Goal: Task Accomplishment & Management: Use online tool/utility

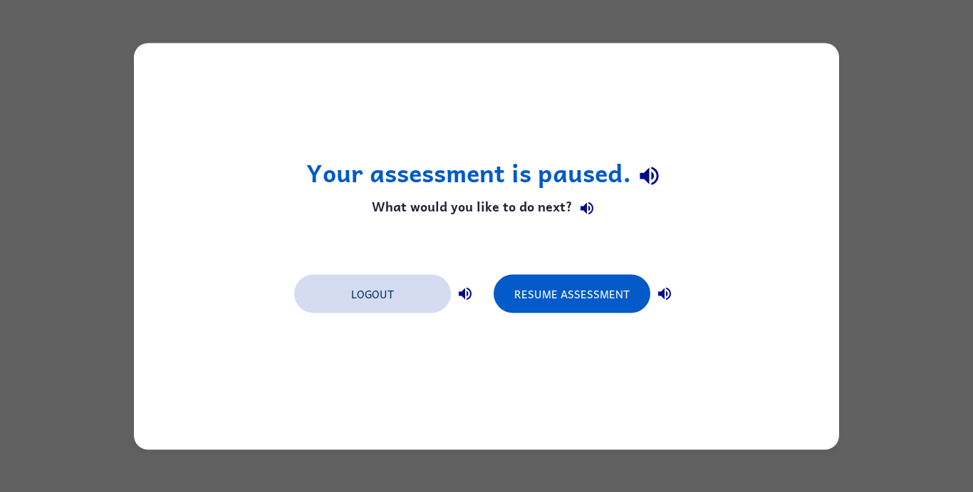
click at [386, 301] on button "Logout" at bounding box center [372, 293] width 157 height 38
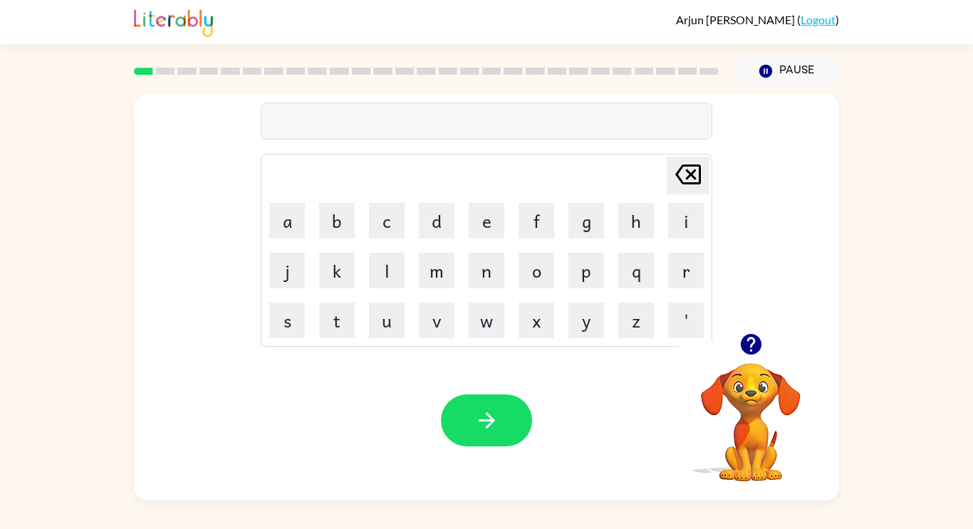
click at [751, 346] on icon "button" at bounding box center [751, 344] width 25 height 25
click at [489, 420] on icon "button" at bounding box center [486, 420] width 16 height 16
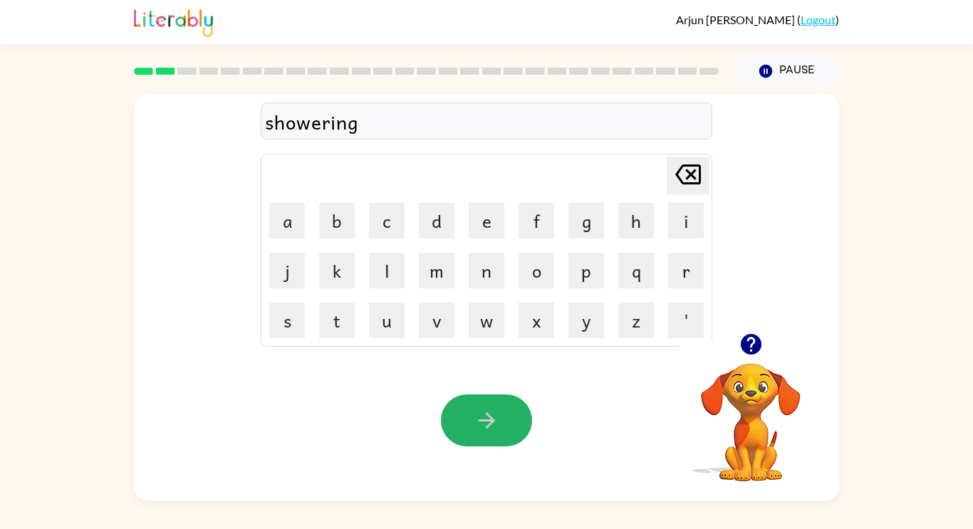
click at [489, 420] on icon "button" at bounding box center [486, 420] width 16 height 16
click at [489, 418] on icon "button" at bounding box center [486, 420] width 25 height 25
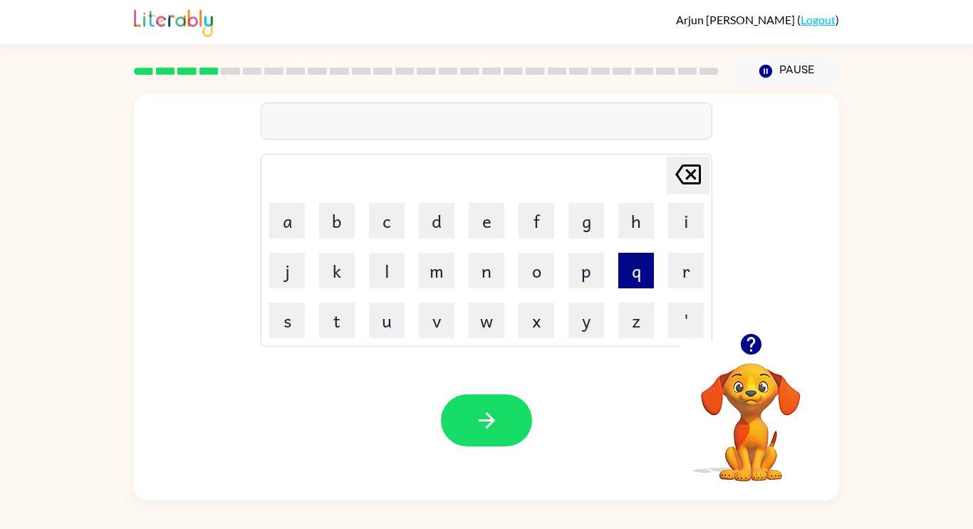
click at [644, 282] on button "q" at bounding box center [636, 271] width 36 height 36
type button "q"
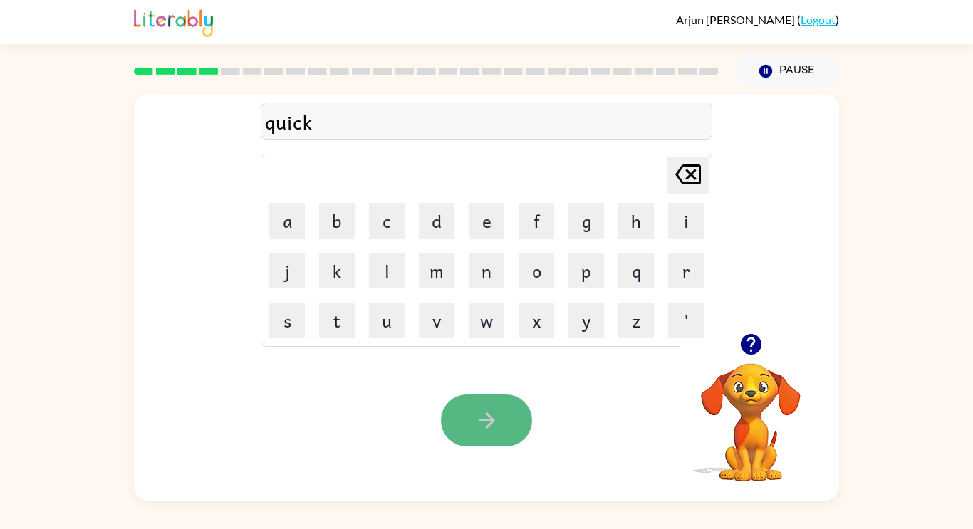
click at [482, 422] on icon "button" at bounding box center [486, 420] width 25 height 25
click at [484, 423] on icon "button" at bounding box center [486, 420] width 25 height 25
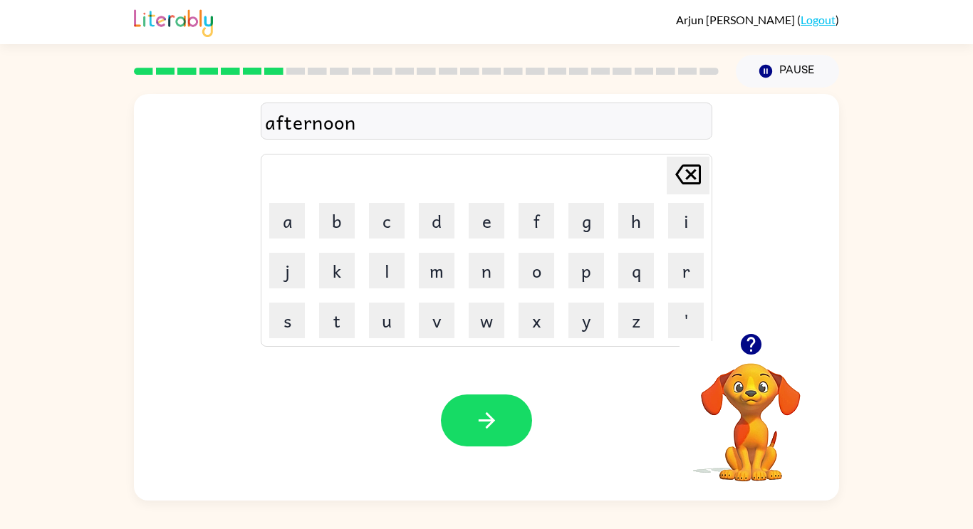
click at [484, 423] on icon "button" at bounding box center [486, 420] width 25 height 25
click at [742, 353] on icon "button" at bounding box center [751, 344] width 25 height 25
click at [731, 458] on video "Your browser must support playing .mp4 files to use Literably. Please try using…" at bounding box center [751, 412] width 142 height 142
click at [749, 347] on icon "button" at bounding box center [750, 344] width 21 height 21
click at [292, 209] on button "a" at bounding box center [287, 221] width 36 height 36
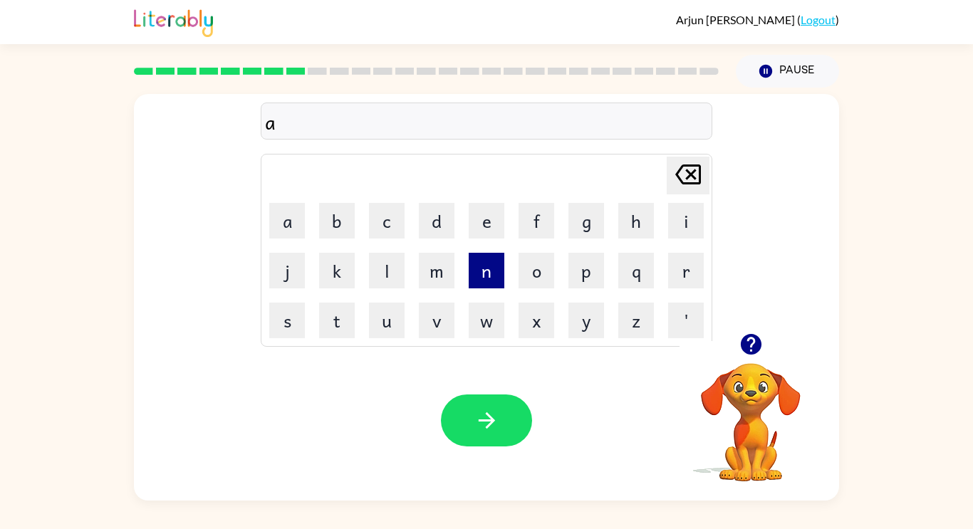
click at [472, 265] on button "n" at bounding box center [487, 271] width 36 height 36
click at [525, 275] on button "o" at bounding box center [537, 271] width 36 height 36
click at [683, 269] on button "r" at bounding box center [686, 271] width 36 height 36
click at [434, 274] on button "m" at bounding box center [437, 271] width 36 height 36
click at [530, 279] on button "o" at bounding box center [537, 271] width 36 height 36
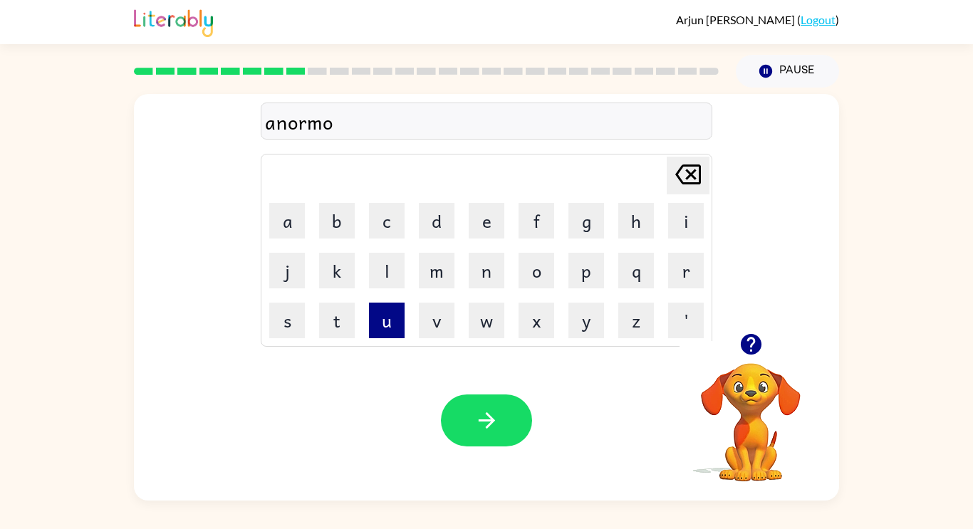
click at [392, 314] on button "u" at bounding box center [387, 321] width 36 height 36
click at [279, 310] on button "s" at bounding box center [287, 321] width 36 height 36
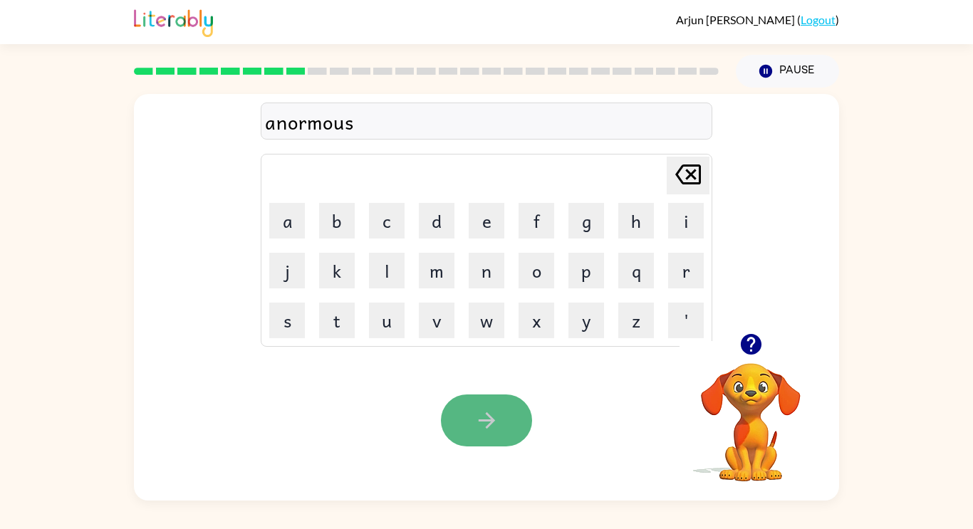
click at [484, 434] on button "button" at bounding box center [486, 421] width 91 height 52
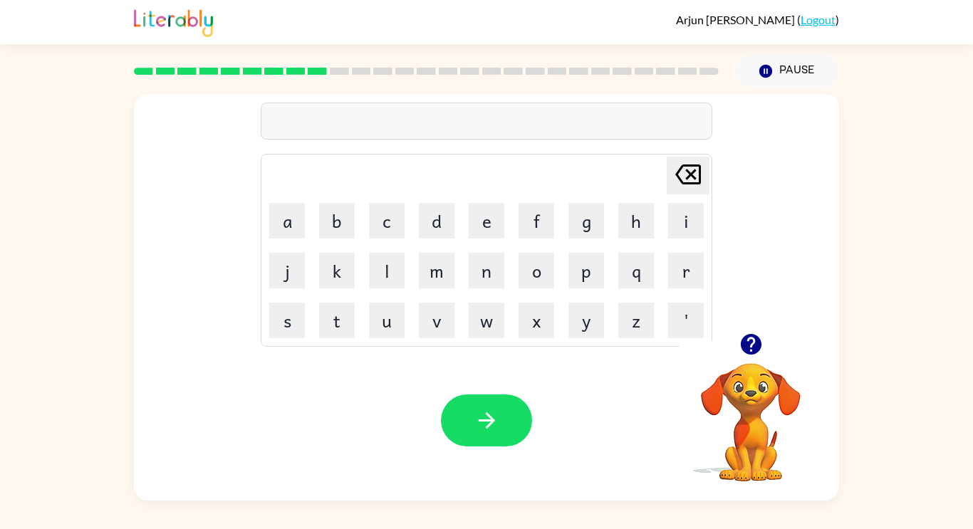
click at [746, 347] on icon "button" at bounding box center [750, 344] width 21 height 21
click at [388, 318] on button "u" at bounding box center [387, 321] width 36 height 36
click at [286, 310] on button "s" at bounding box center [287, 321] width 36 height 36
click at [439, 276] on button "m" at bounding box center [437, 271] width 36 height 36
click at [477, 214] on button "e" at bounding box center [487, 221] width 36 height 36
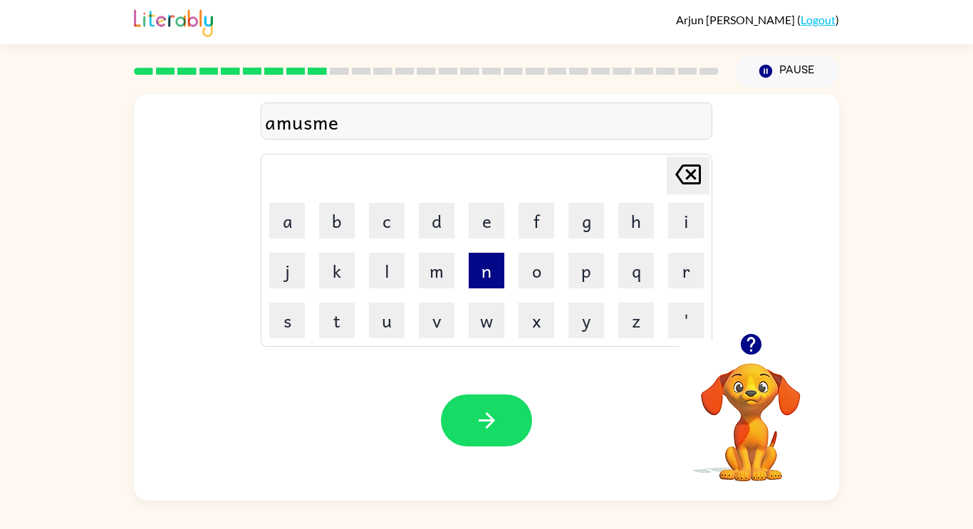
click at [485, 264] on button "n" at bounding box center [487, 271] width 36 height 36
click at [331, 325] on button "t" at bounding box center [337, 321] width 36 height 36
click at [748, 343] on icon "button" at bounding box center [750, 344] width 21 height 21
click at [514, 447] on div "Your browser must support playing .mp4 files to use Literably. Please try using…" at bounding box center [486, 420] width 705 height 160
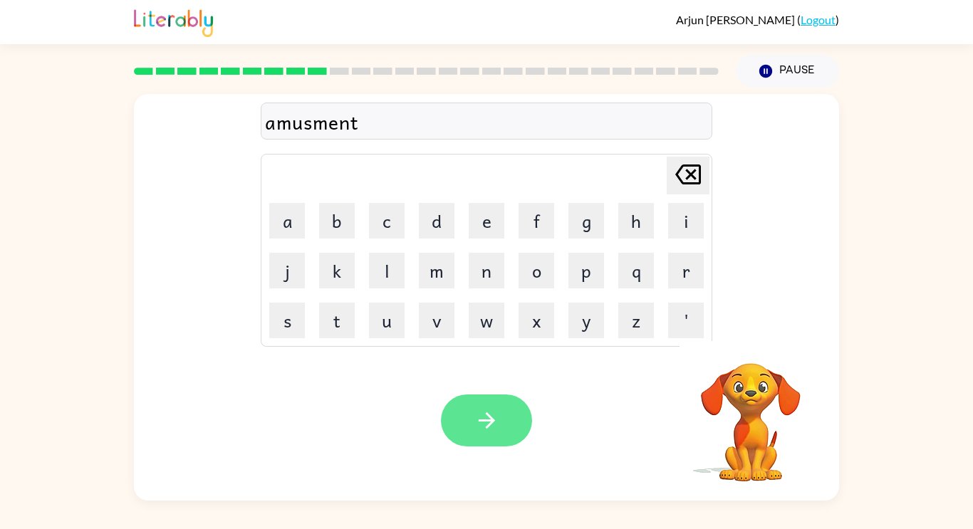
click at [490, 422] on icon "button" at bounding box center [486, 420] width 16 height 16
click at [476, 403] on button "button" at bounding box center [486, 421] width 91 height 52
click at [475, 412] on icon "button" at bounding box center [486, 420] width 25 height 25
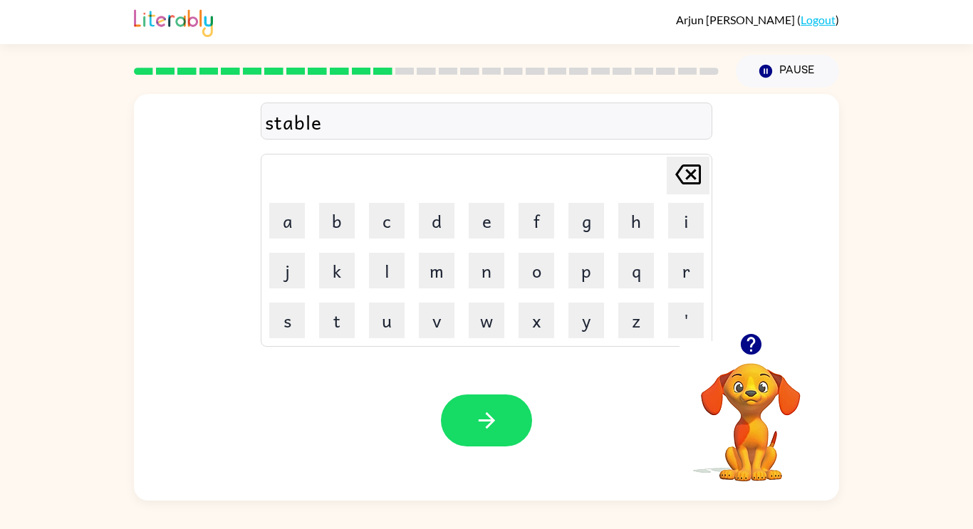
click at [475, 412] on icon "button" at bounding box center [486, 420] width 25 height 25
click at [757, 339] on icon "button" at bounding box center [750, 344] width 21 height 21
click at [504, 435] on button "button" at bounding box center [486, 421] width 91 height 52
click at [742, 336] on icon "button" at bounding box center [751, 344] width 25 height 25
click at [493, 404] on button "button" at bounding box center [486, 421] width 91 height 52
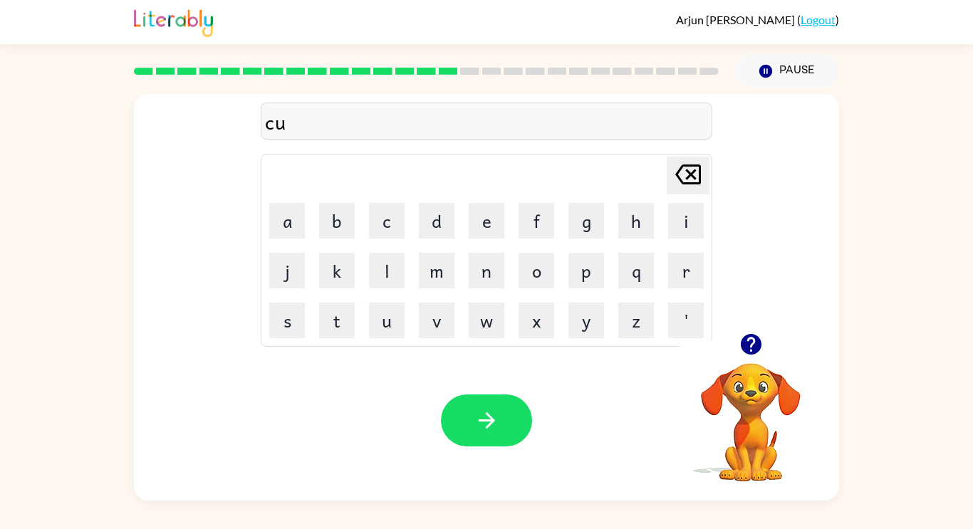
click at [733, 425] on video "Your browser must support playing .mp4 files to use Literably. Please try using…" at bounding box center [751, 412] width 142 height 142
click at [493, 404] on button "button" at bounding box center [486, 421] width 91 height 52
click at [490, 420] on icon "button" at bounding box center [486, 420] width 16 height 16
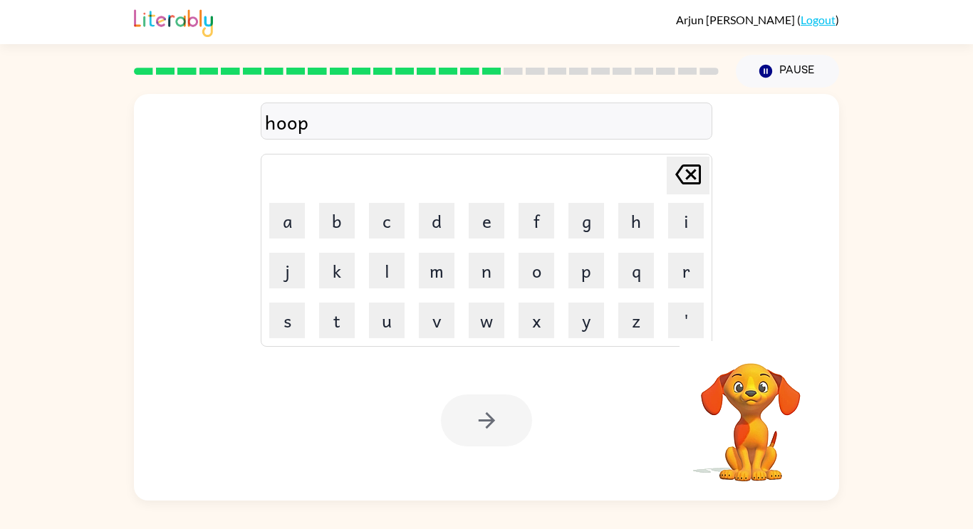
click at [490, 420] on div at bounding box center [486, 421] width 91 height 52
click at [490, 420] on icon "button" at bounding box center [486, 420] width 16 height 16
click at [490, 420] on div at bounding box center [486, 421] width 91 height 52
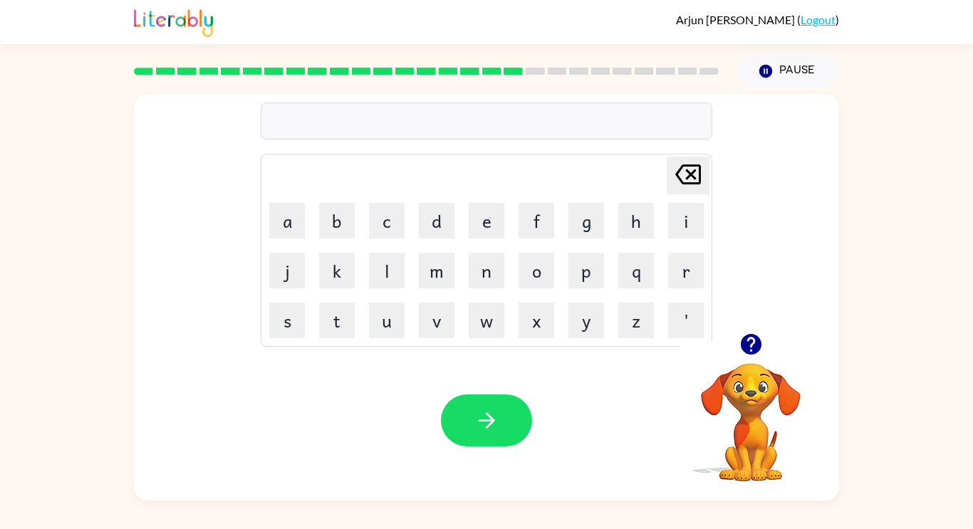
click at [747, 342] on icon "button" at bounding box center [750, 344] width 21 height 21
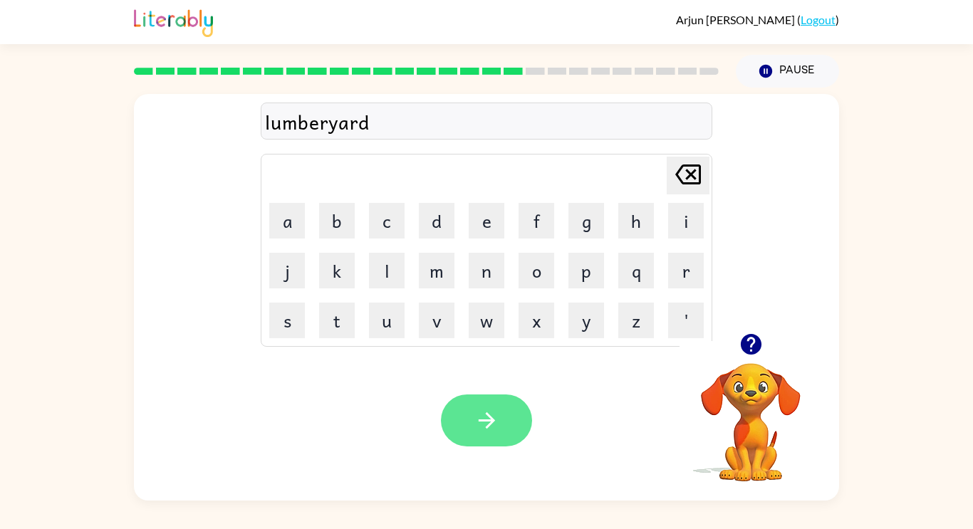
click at [449, 416] on button "button" at bounding box center [486, 421] width 91 height 52
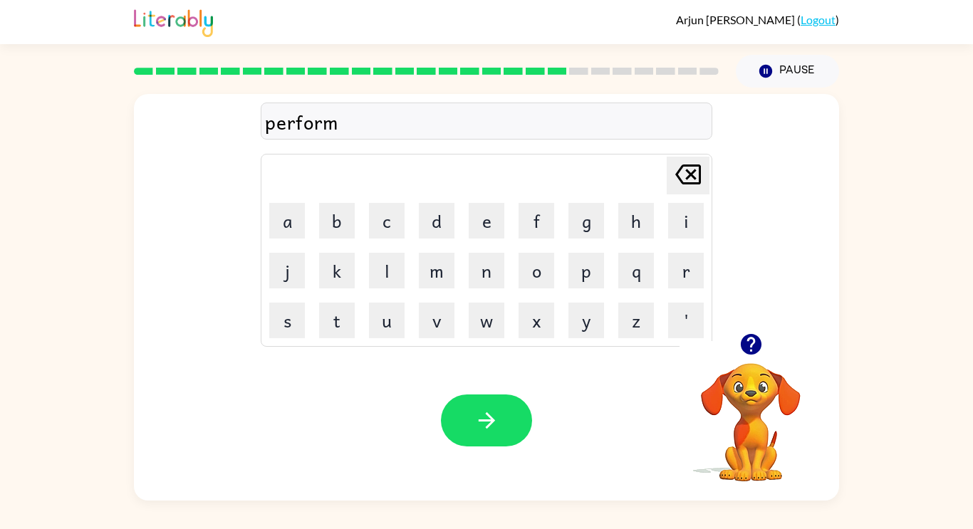
click at [449, 416] on button "button" at bounding box center [486, 421] width 91 height 52
click at [449, 416] on div at bounding box center [486, 421] width 91 height 52
click at [750, 343] on icon "button" at bounding box center [750, 344] width 21 height 21
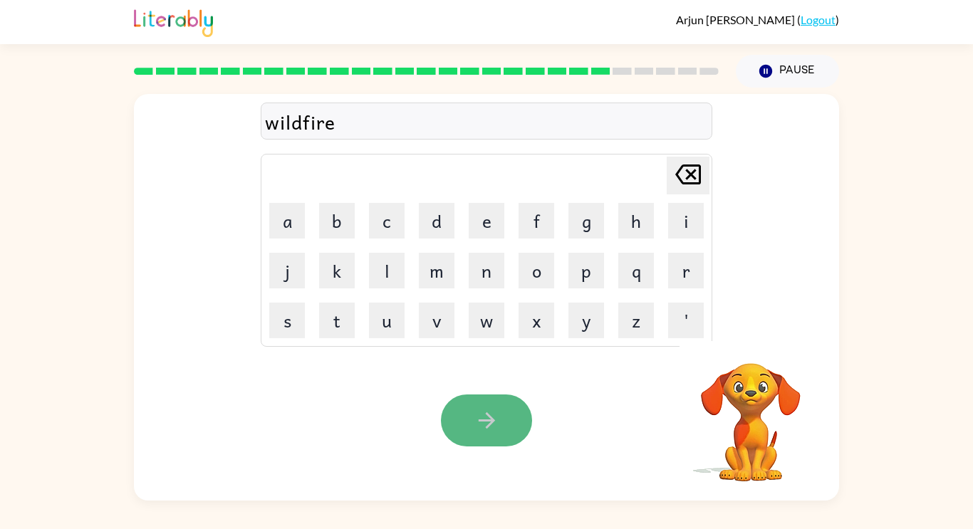
click at [465, 425] on button "button" at bounding box center [486, 421] width 91 height 52
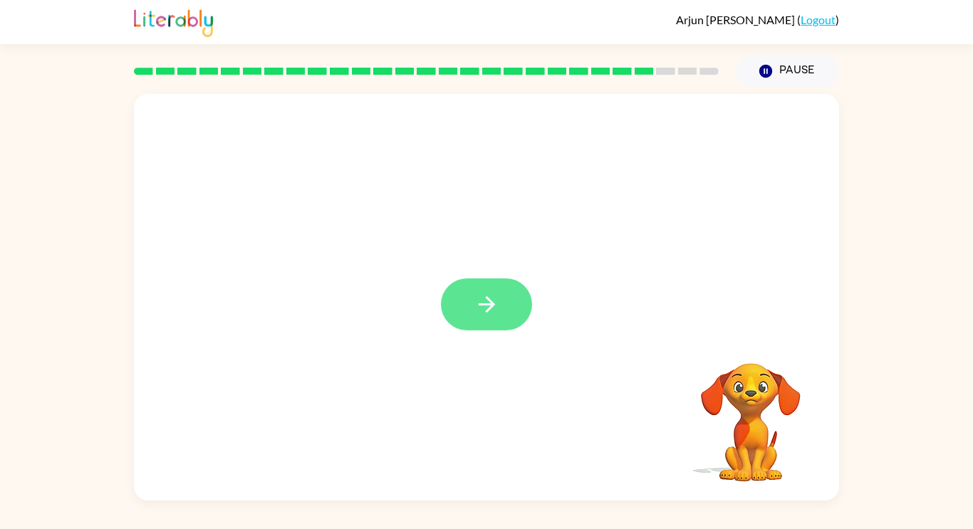
click at [477, 307] on icon "button" at bounding box center [486, 304] width 25 height 25
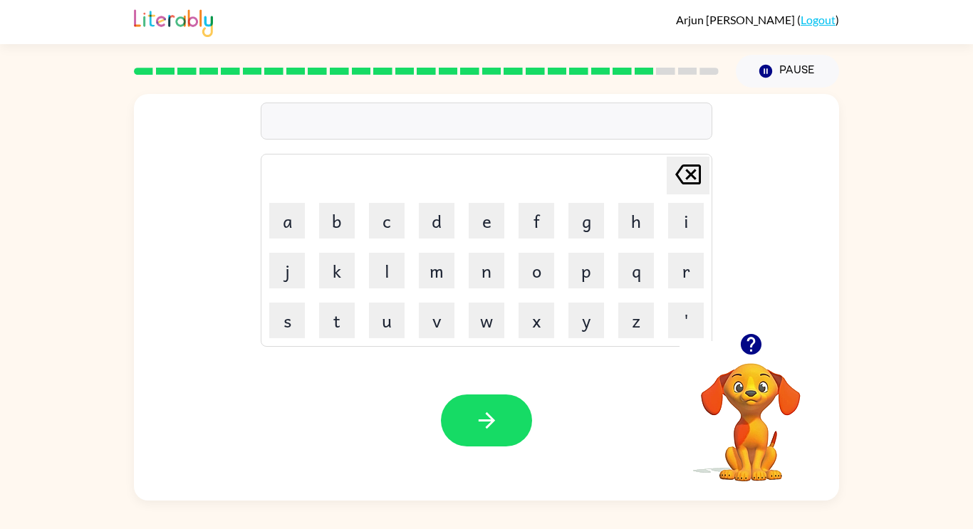
click at [786, 426] on video "Your browser must support playing .mp4 files to use Literably. Please try using…" at bounding box center [751, 412] width 142 height 142
click at [748, 343] on icon "button" at bounding box center [750, 344] width 21 height 21
click at [594, 215] on button "g" at bounding box center [586, 221] width 36 height 36
click at [280, 218] on button "a" at bounding box center [287, 221] width 36 height 36
click at [526, 234] on button "f" at bounding box center [537, 221] width 36 height 36
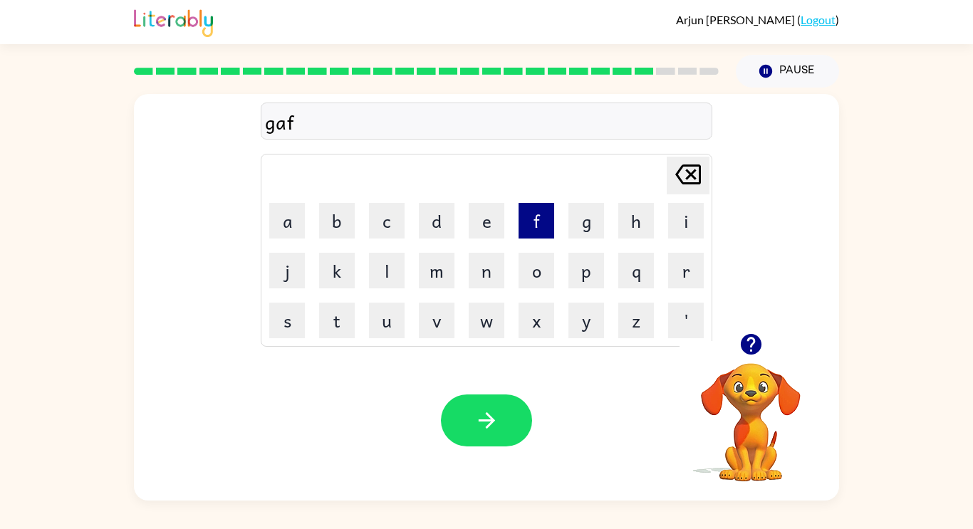
click at [526, 234] on button "f" at bounding box center [537, 221] width 36 height 36
click at [566, 321] on td "y" at bounding box center [586, 320] width 48 height 48
click at [576, 322] on button "y" at bounding box center [586, 321] width 36 height 36
click at [454, 478] on div "Your browser must support playing .mp4 files to use Literably. Please try using…" at bounding box center [486, 420] width 705 height 160
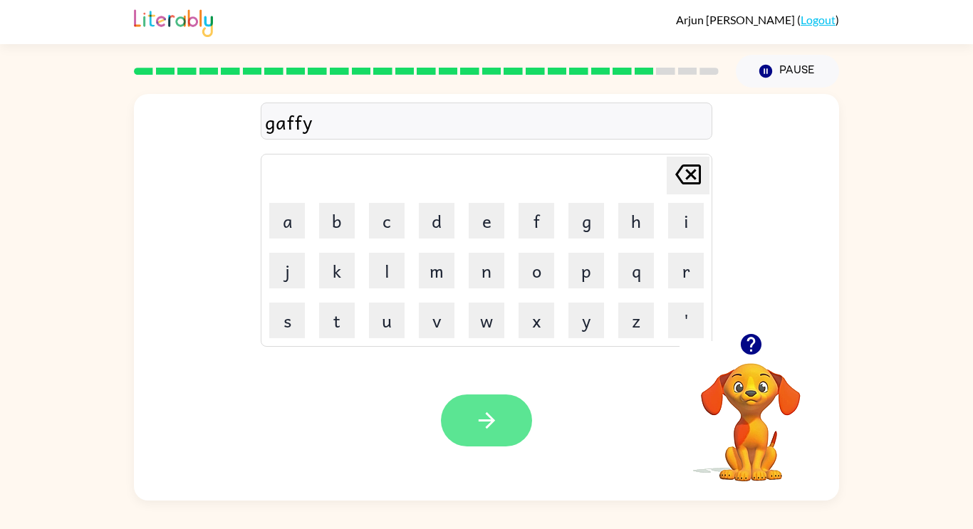
drag, startPoint x: 482, startPoint y: 432, endPoint x: 482, endPoint y: 421, distance: 10.7
click at [482, 421] on icon "button" at bounding box center [486, 420] width 25 height 25
click at [482, 421] on div at bounding box center [486, 421] width 91 height 52
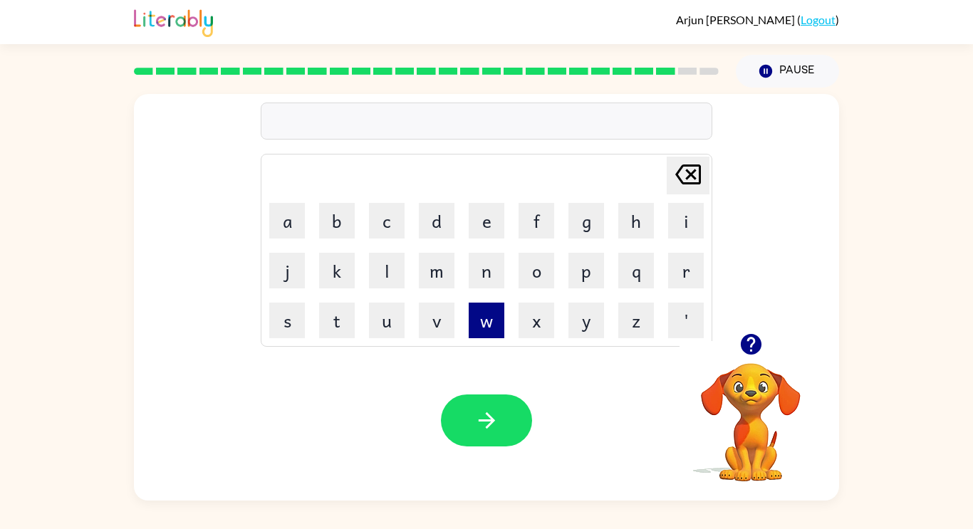
click at [497, 318] on button "w" at bounding box center [487, 321] width 36 height 36
click at [472, 224] on button "e" at bounding box center [487, 221] width 36 height 36
click at [642, 313] on button "z" at bounding box center [636, 321] width 36 height 36
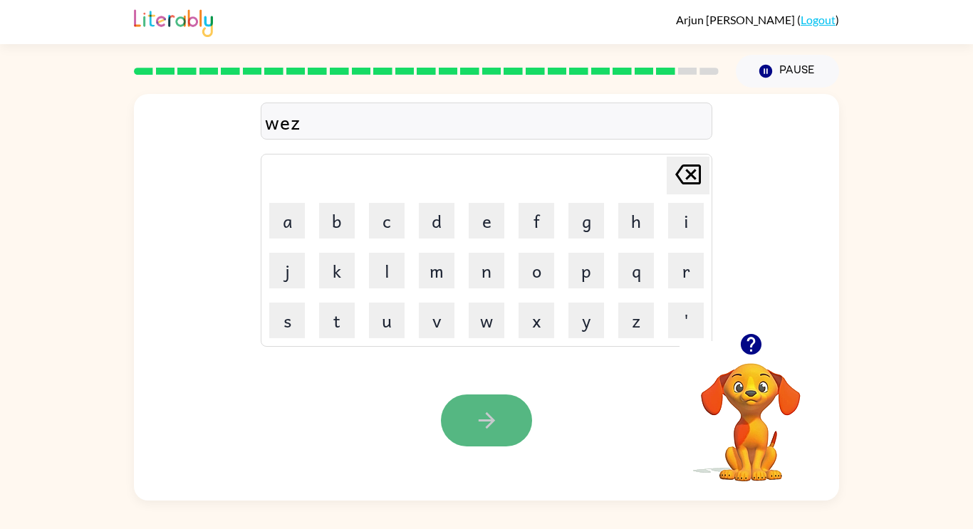
click at [480, 423] on icon "button" at bounding box center [486, 420] width 25 height 25
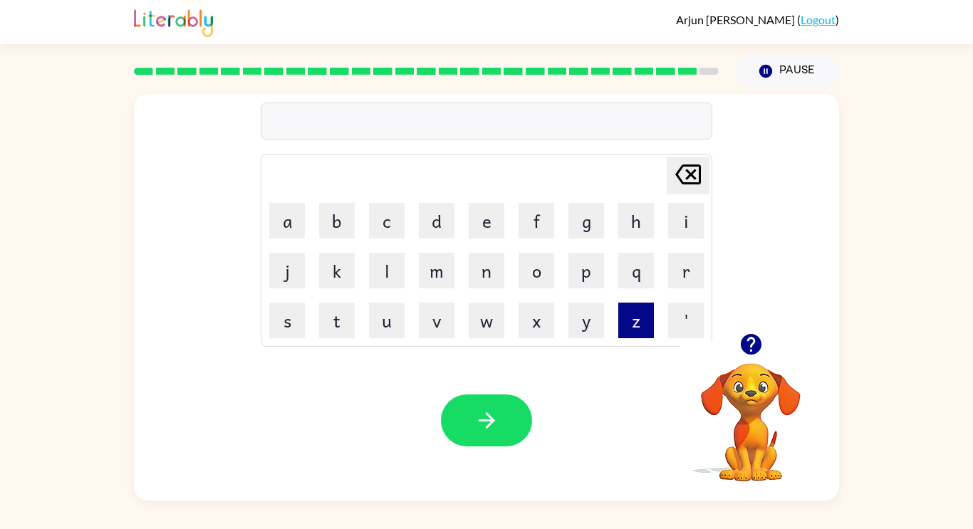
click at [645, 323] on button "z" at bounding box center [636, 321] width 36 height 36
click at [496, 219] on button "e" at bounding box center [487, 221] width 36 height 36
click at [375, 254] on button "l" at bounding box center [387, 271] width 36 height 36
click at [578, 271] on button "p" at bounding box center [586, 271] width 36 height 36
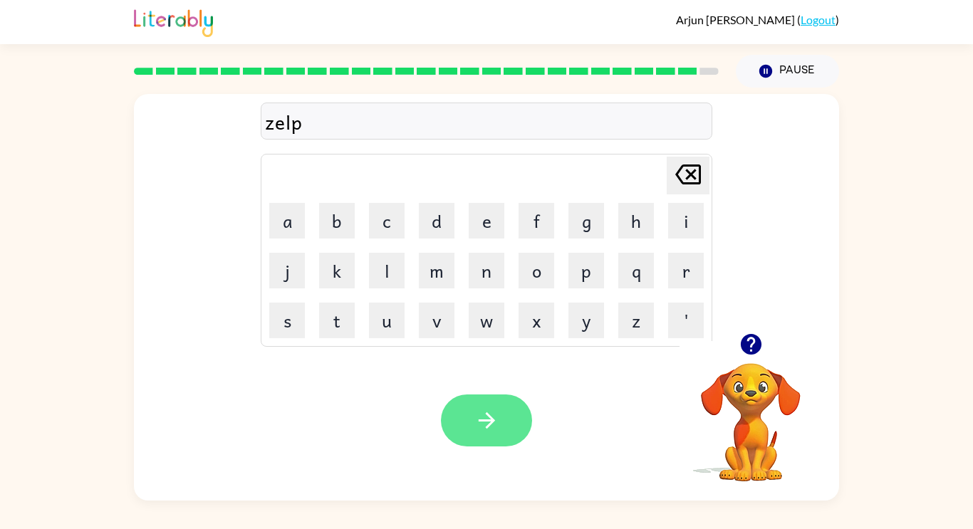
click at [474, 396] on button "button" at bounding box center [486, 421] width 91 height 52
